Goal: Transaction & Acquisition: Purchase product/service

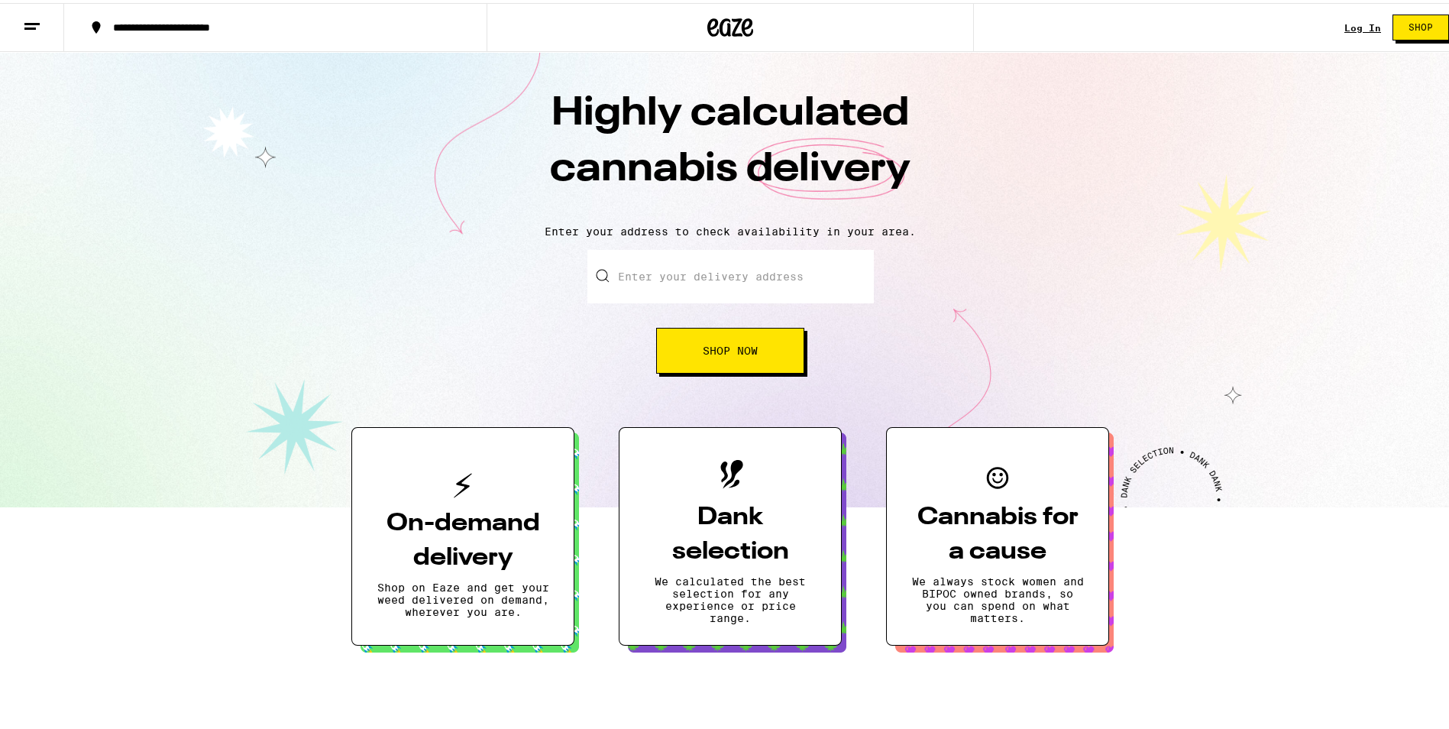
click at [709, 353] on span "Shop Now" at bounding box center [730, 347] width 55 height 11
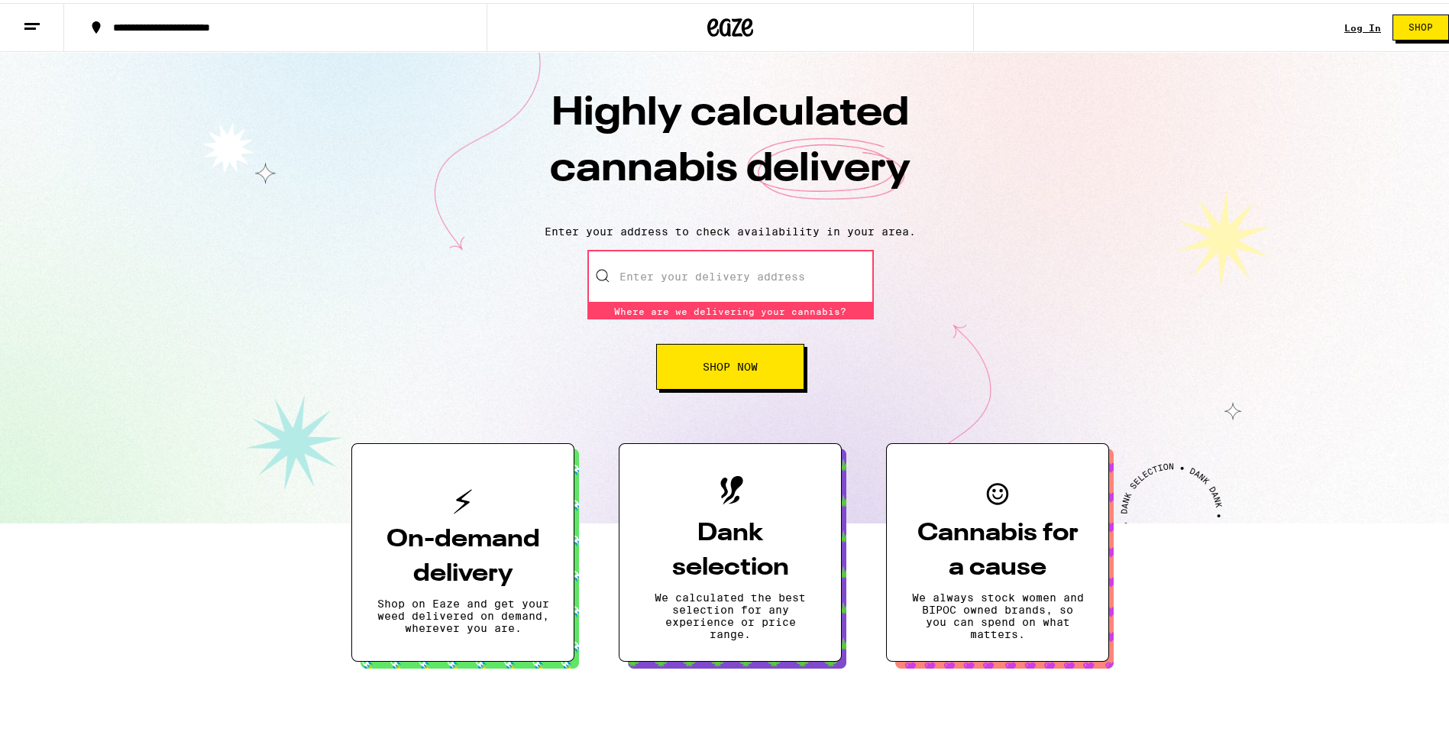
click at [680, 274] on input "Enter your delivery address" at bounding box center [730, 273] width 286 height 53
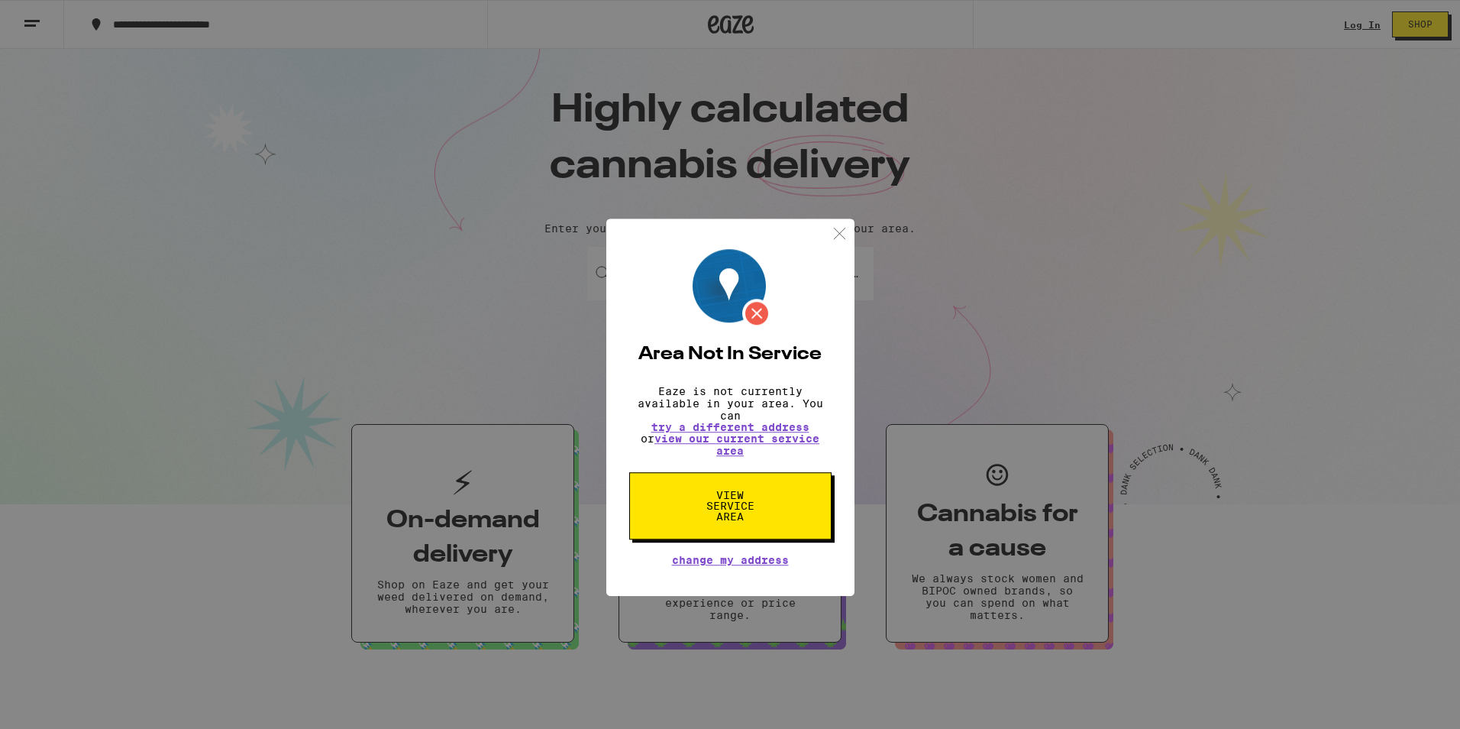
type input "[GEOGRAPHIC_DATA], [GEOGRAPHIC_DATA] 63385"
click at [838, 183] on img at bounding box center [839, 190] width 19 height 19
